Goal: Task Accomplishment & Management: Use online tool/utility

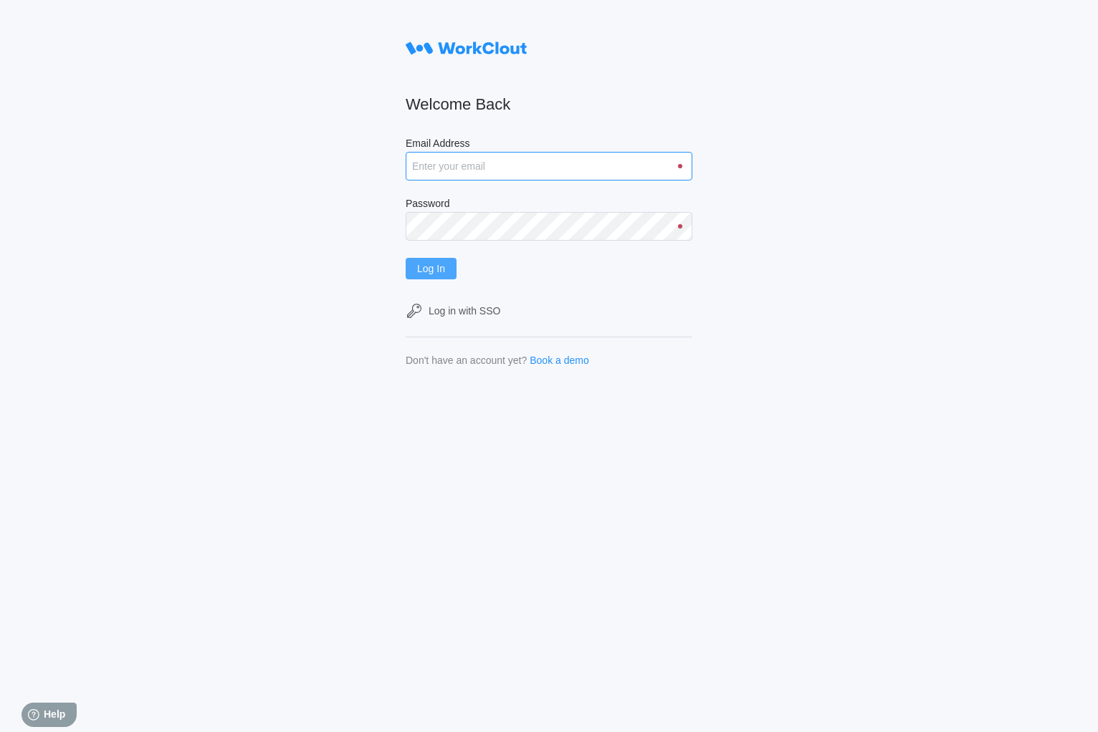
type input "[PERSON_NAME][EMAIL_ADDRESS][DOMAIN_NAME]"
click at [433, 269] on span "Log In" at bounding box center [431, 269] width 28 height 10
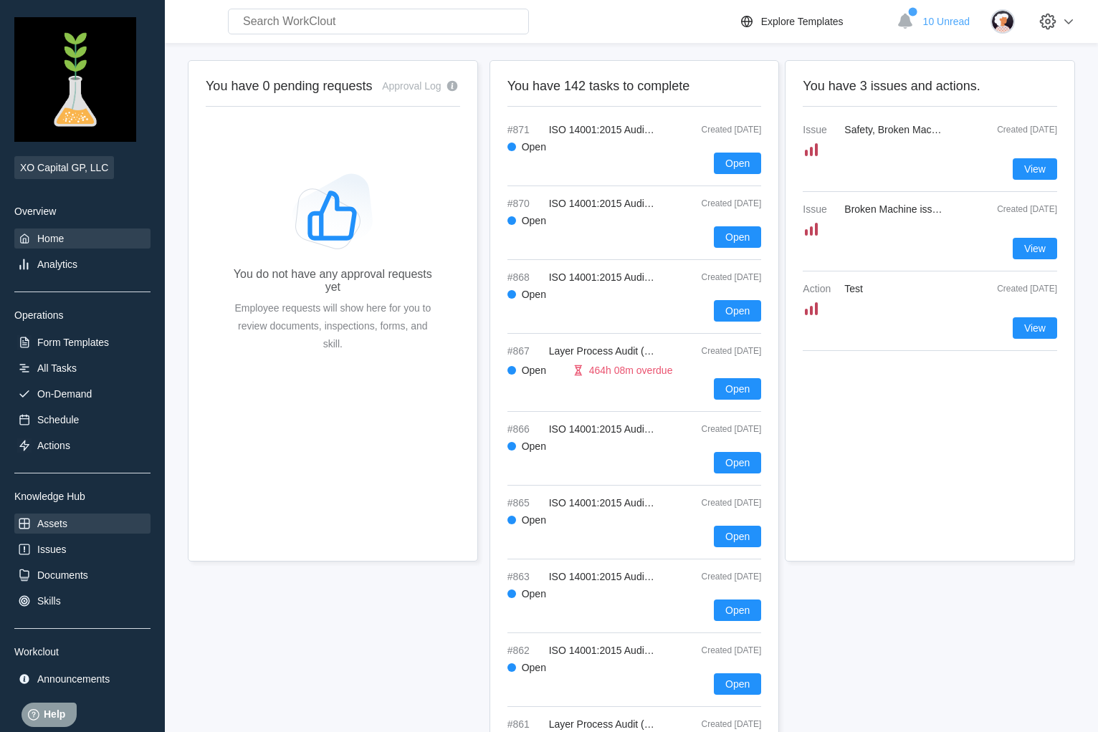
click at [62, 528] on div "Assets" at bounding box center [52, 523] width 30 height 11
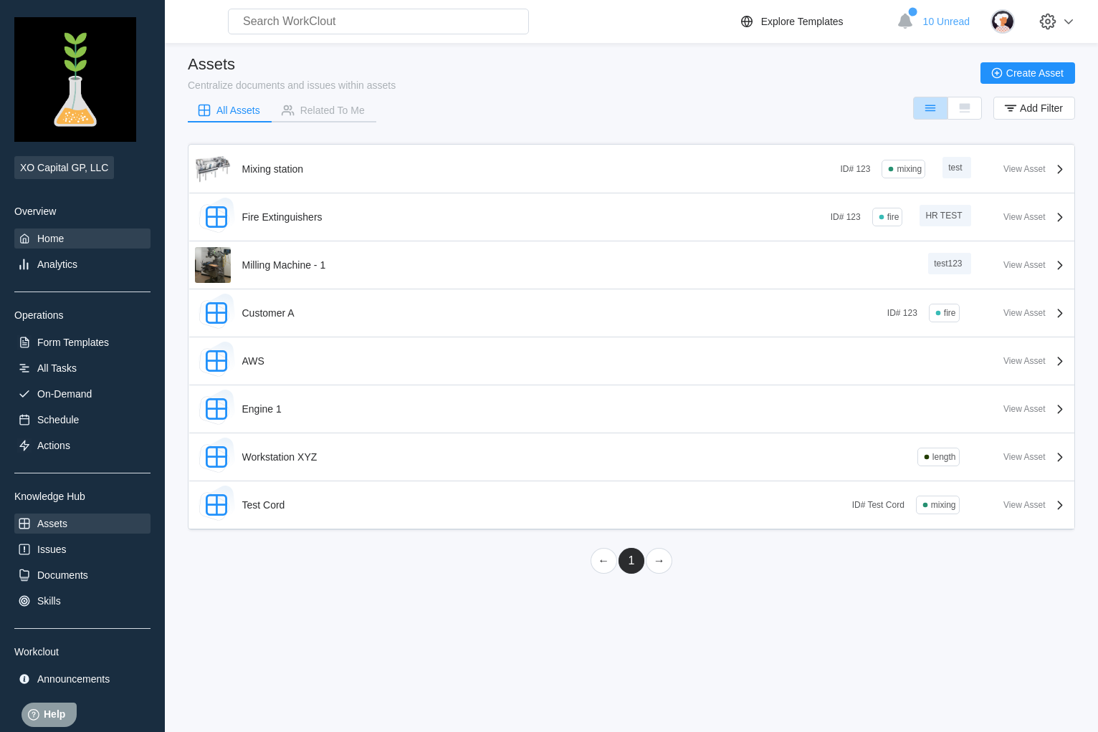
click at [67, 244] on div "Home" at bounding box center [82, 239] width 136 height 20
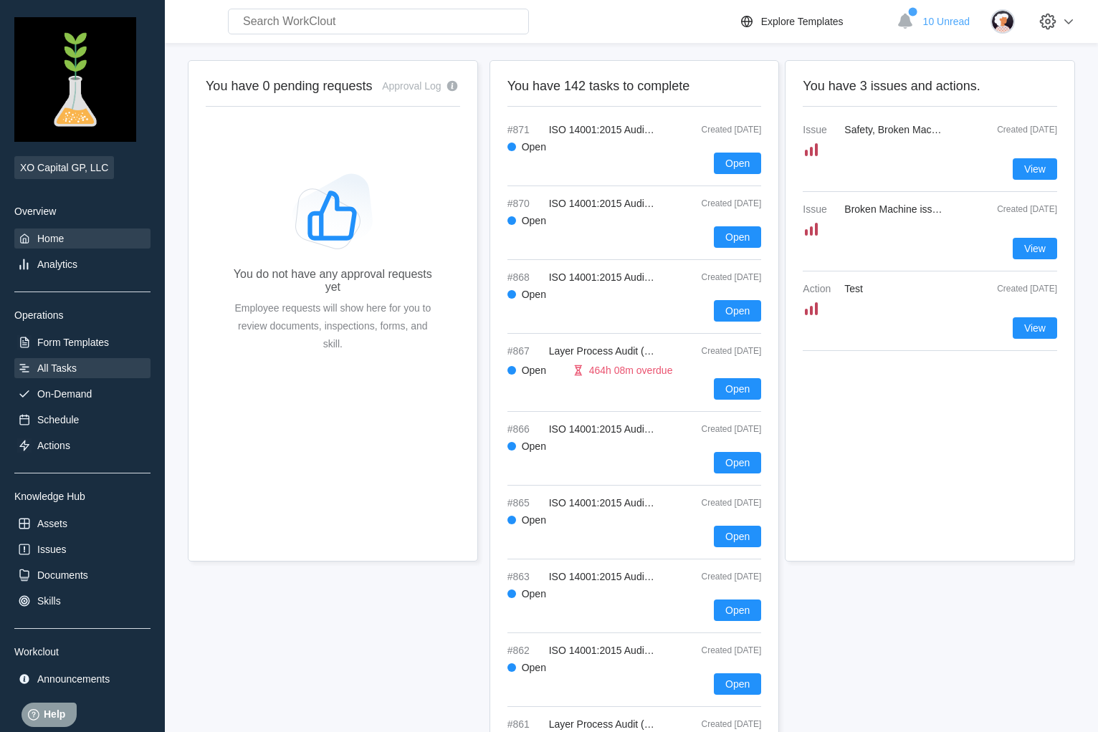
click at [85, 362] on div "All Tasks" at bounding box center [82, 368] width 136 height 20
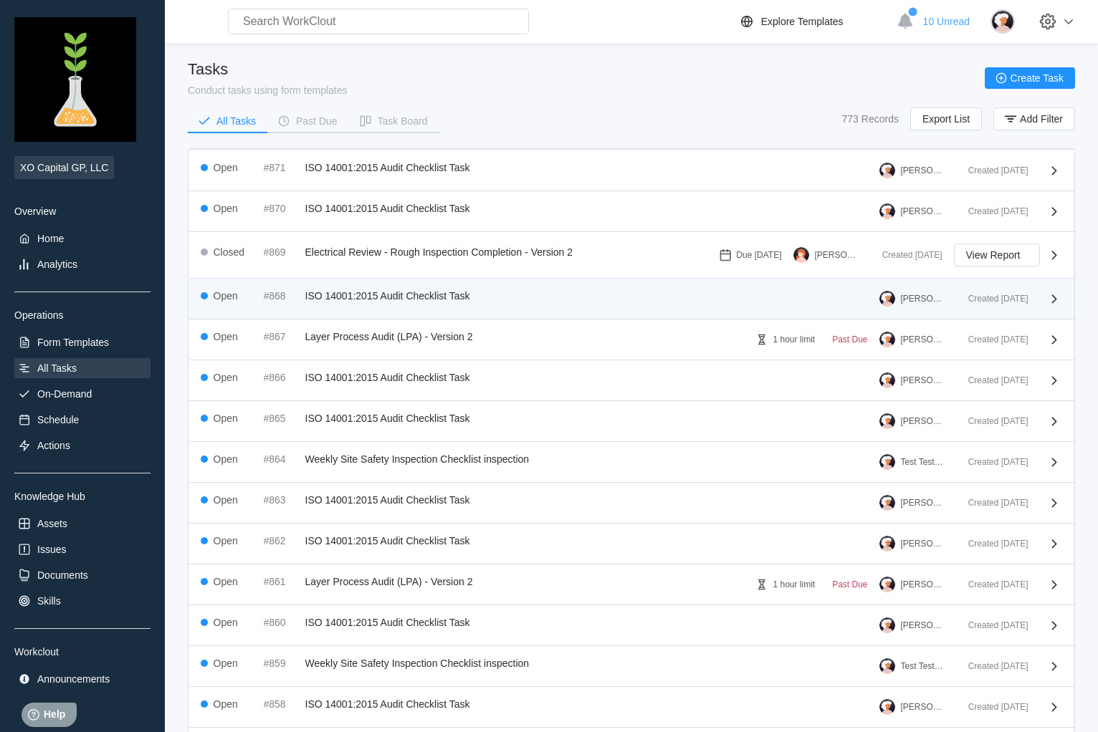
click at [355, 294] on span "ISO 14001:2015 Audit Checklist Task" at bounding box center [387, 295] width 165 height 11
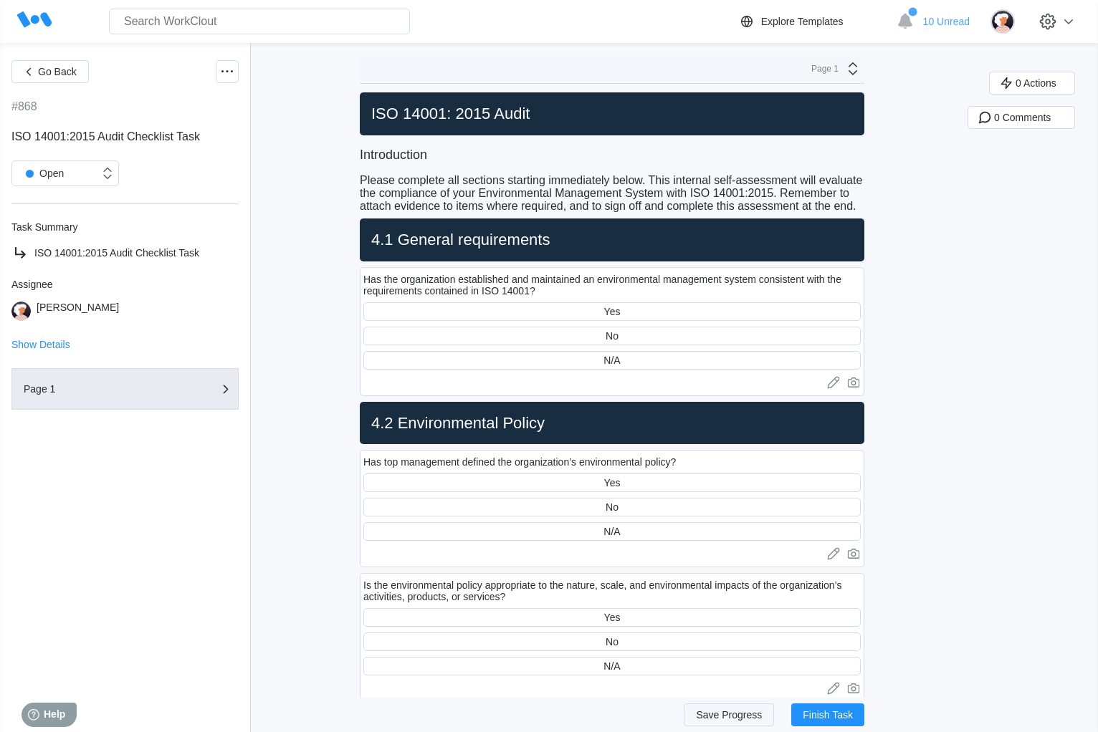
click at [719, 710] on span "Save Progress" at bounding box center [729, 715] width 66 height 10
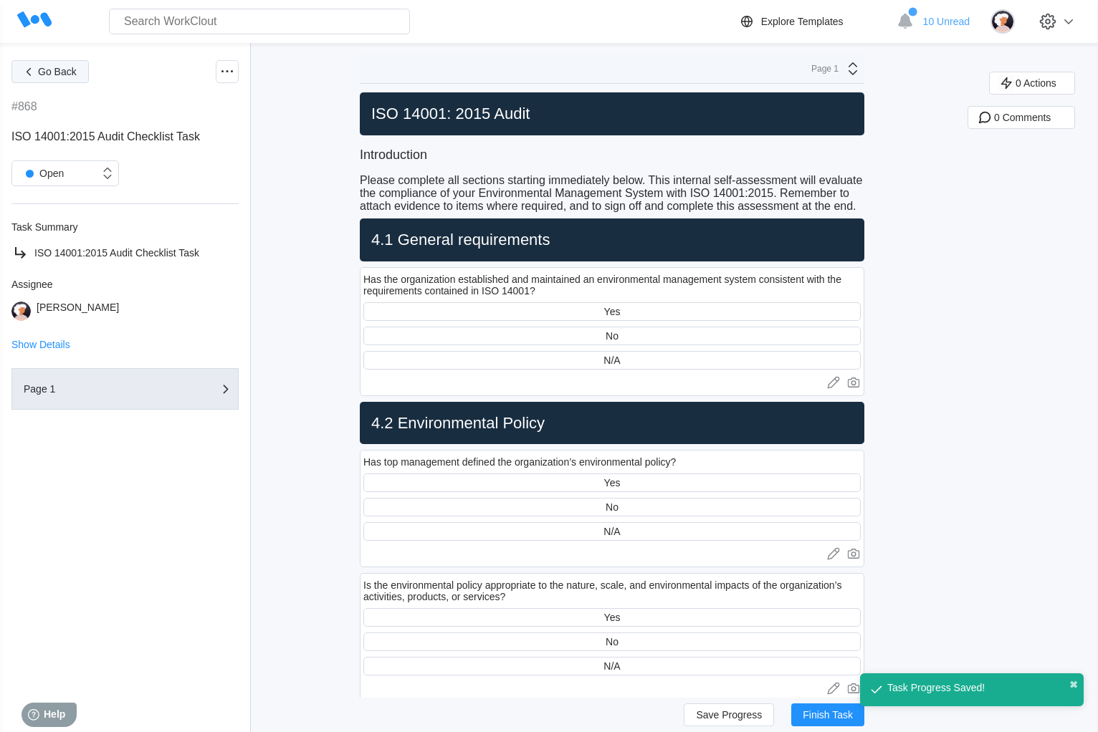
click at [29, 70] on icon "button" at bounding box center [29, 72] width 16 height 16
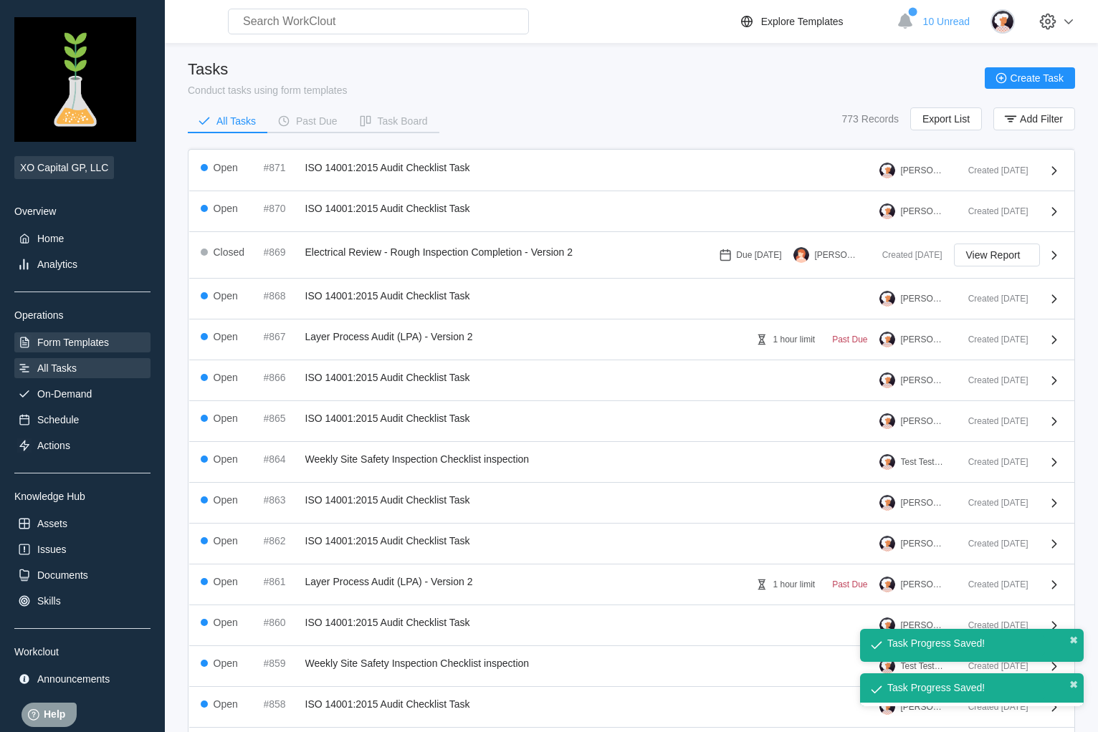
click at [59, 351] on div "Form Templates" at bounding box center [82, 342] width 136 height 20
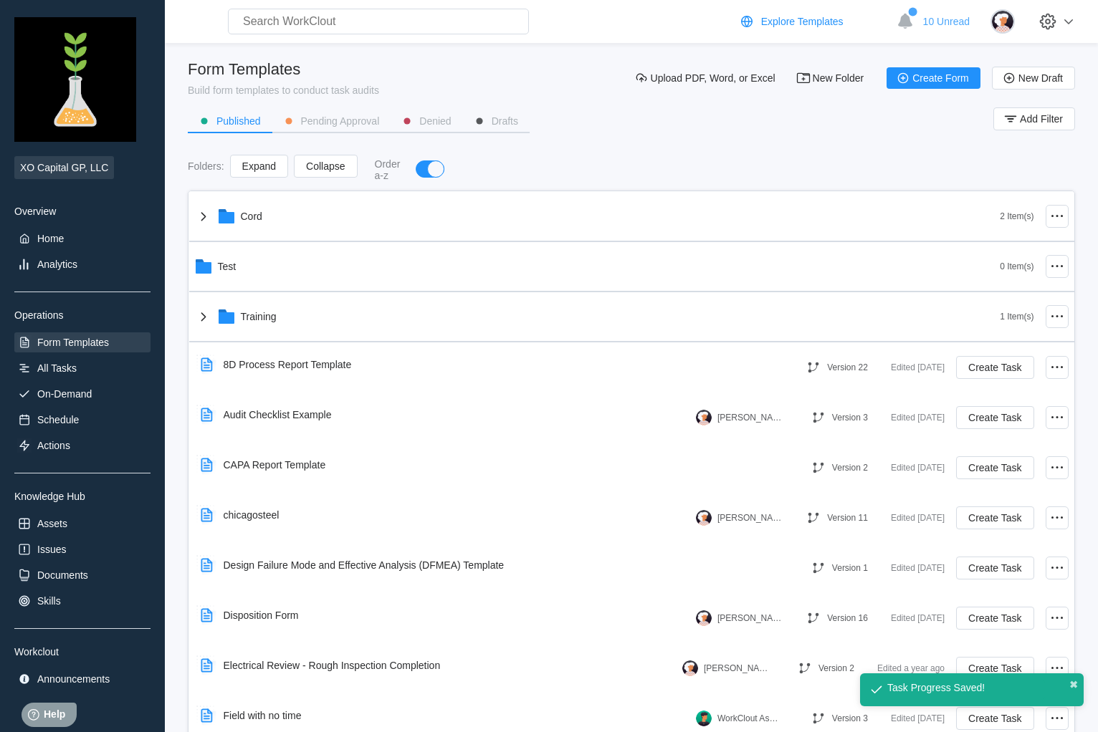
click at [801, 24] on div "Explore Templates" at bounding box center [802, 21] width 82 height 11
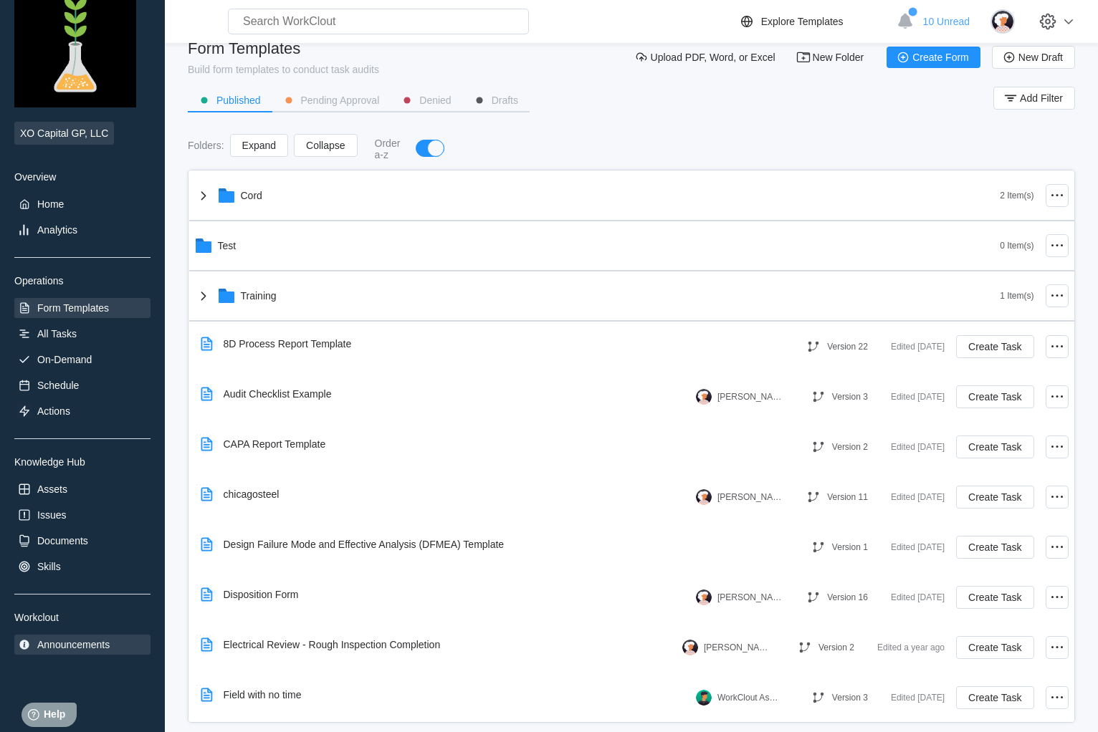
scroll to position [39, 0]
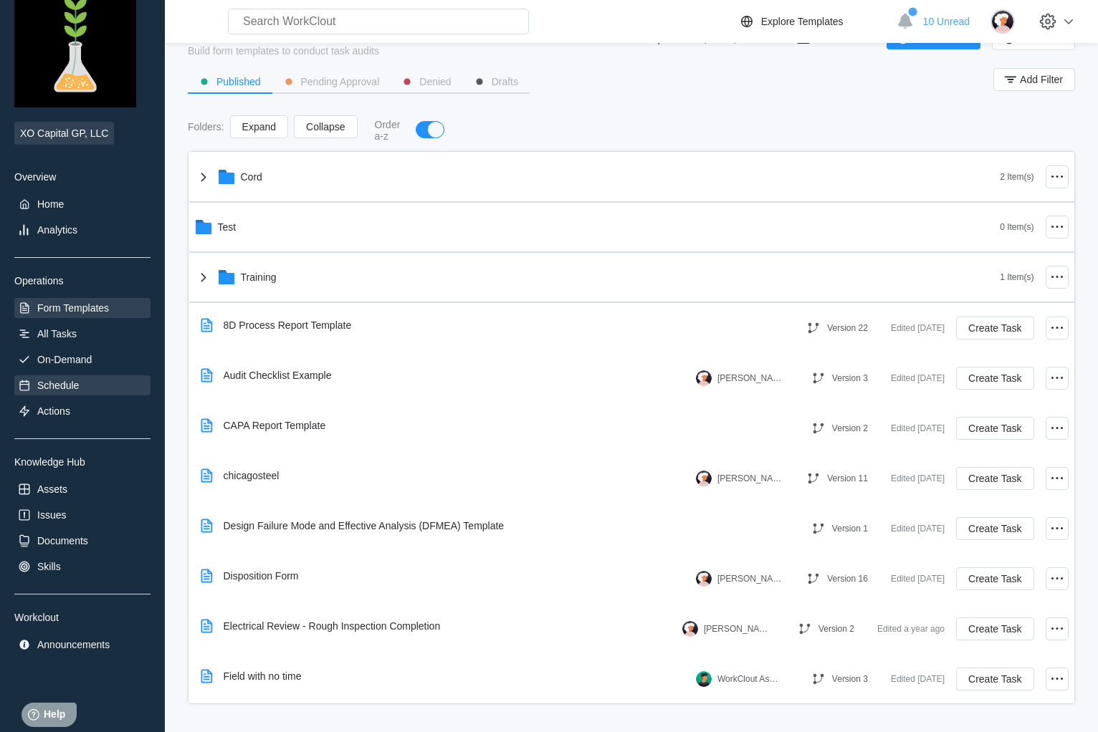
click at [73, 380] on div "Schedule" at bounding box center [58, 385] width 42 height 11
